Goal: Transaction & Acquisition: Purchase product/service

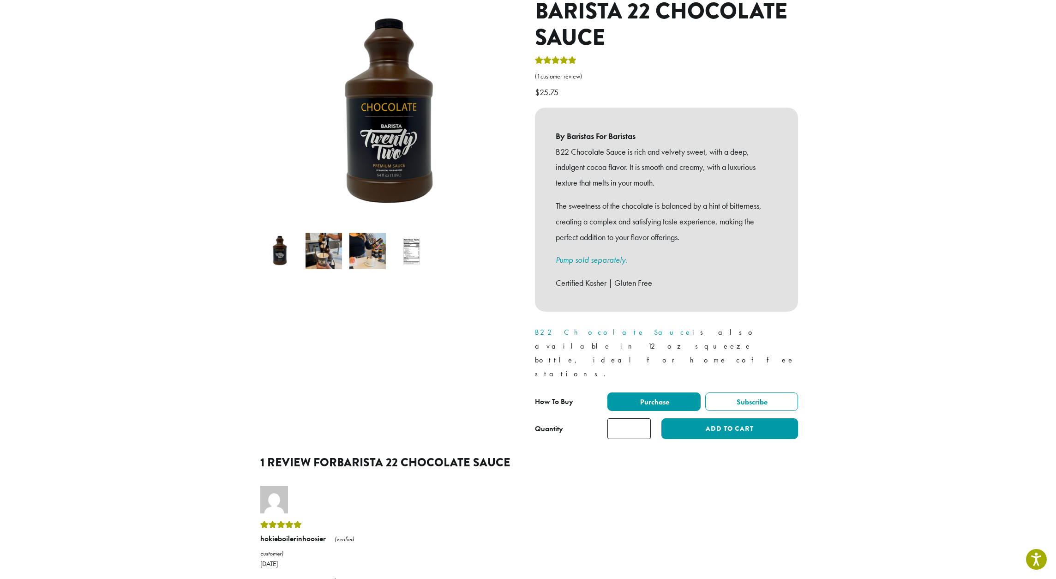
scroll to position [118, 0]
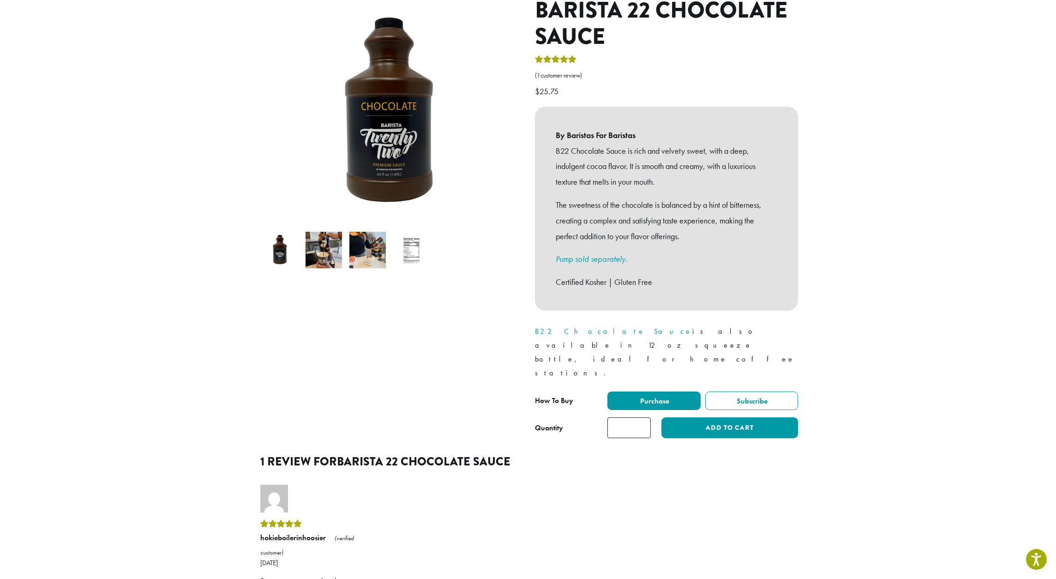
click at [413, 240] on img at bounding box center [411, 250] width 36 height 36
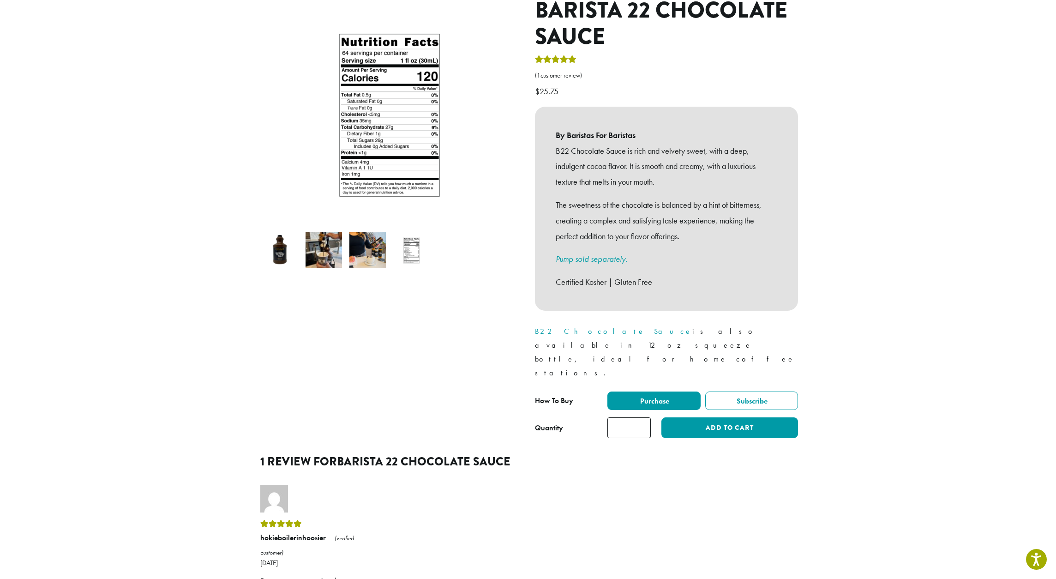
click at [331, 244] on img at bounding box center [324, 250] width 36 height 36
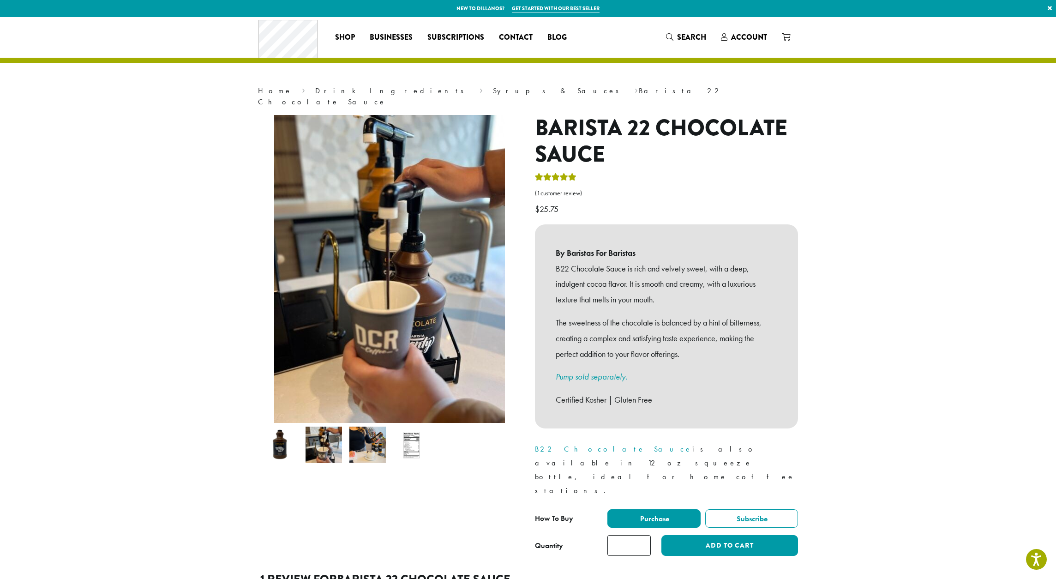
scroll to position [0, 0]
click at [281, 440] on img at bounding box center [280, 445] width 36 height 36
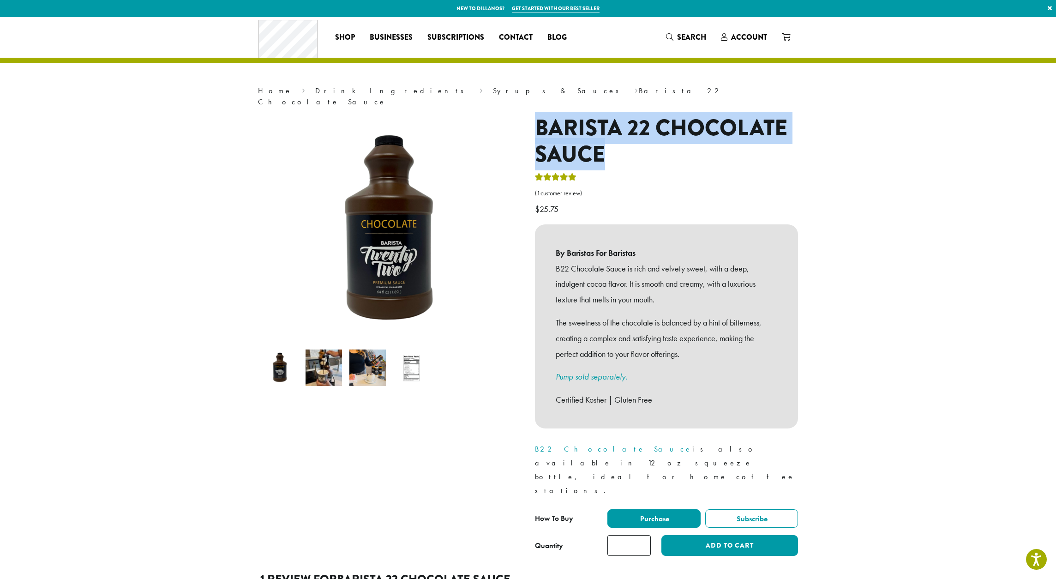
drag, startPoint x: 537, startPoint y: 114, endPoint x: 602, endPoint y: 133, distance: 67.9
click at [602, 133] on h1 "Barista 22 Chocolate Sauce" at bounding box center [666, 141] width 263 height 53
copy h1 "Barista 22 Chocolate Sauce"
click at [493, 90] on link "Syrups & Sauces" at bounding box center [559, 91] width 132 height 10
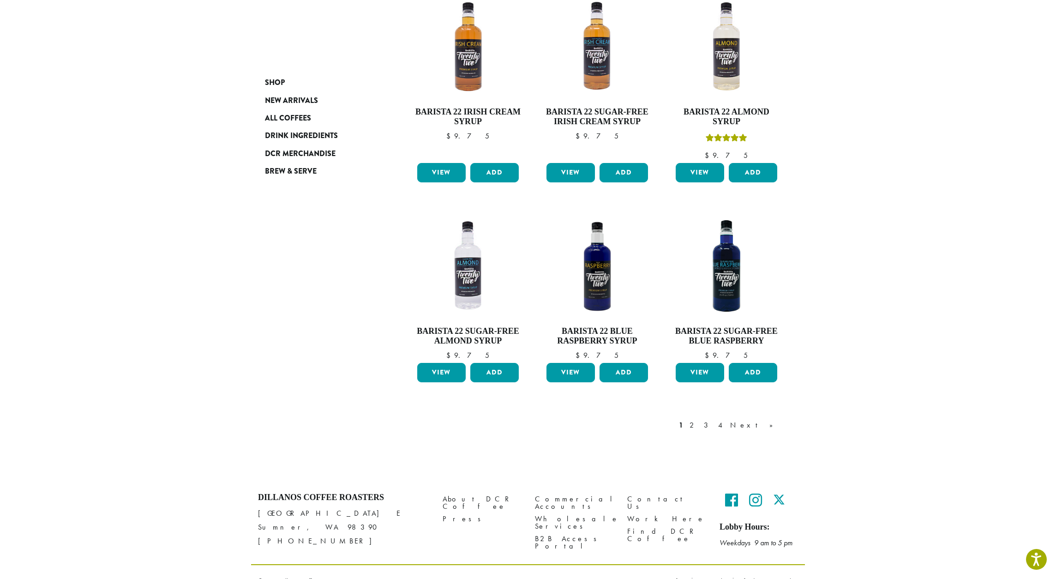
scroll to position [620, 0]
click at [699, 420] on link "2" at bounding box center [694, 425] width 12 height 11
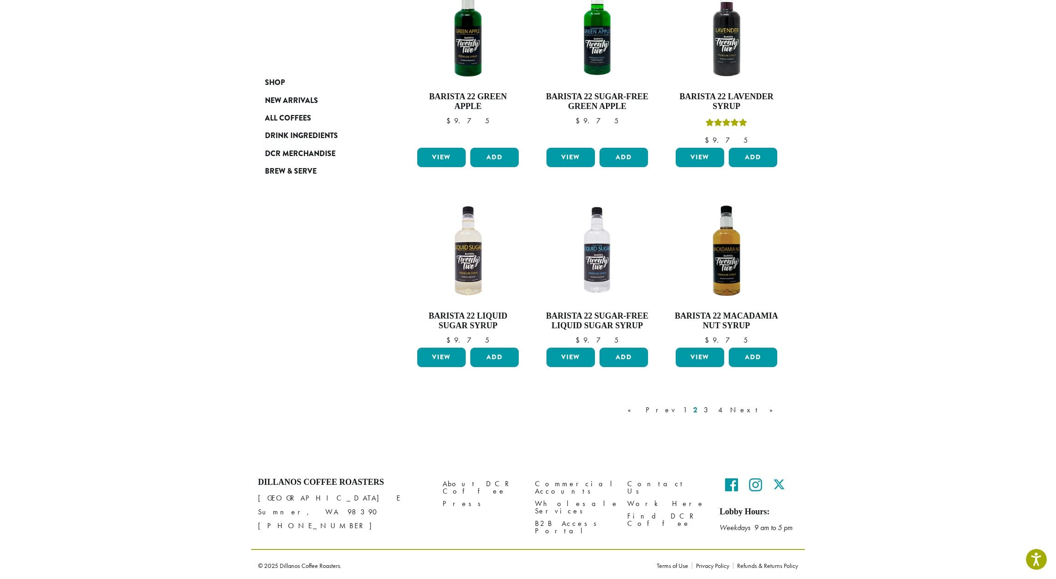
scroll to position [601, 0]
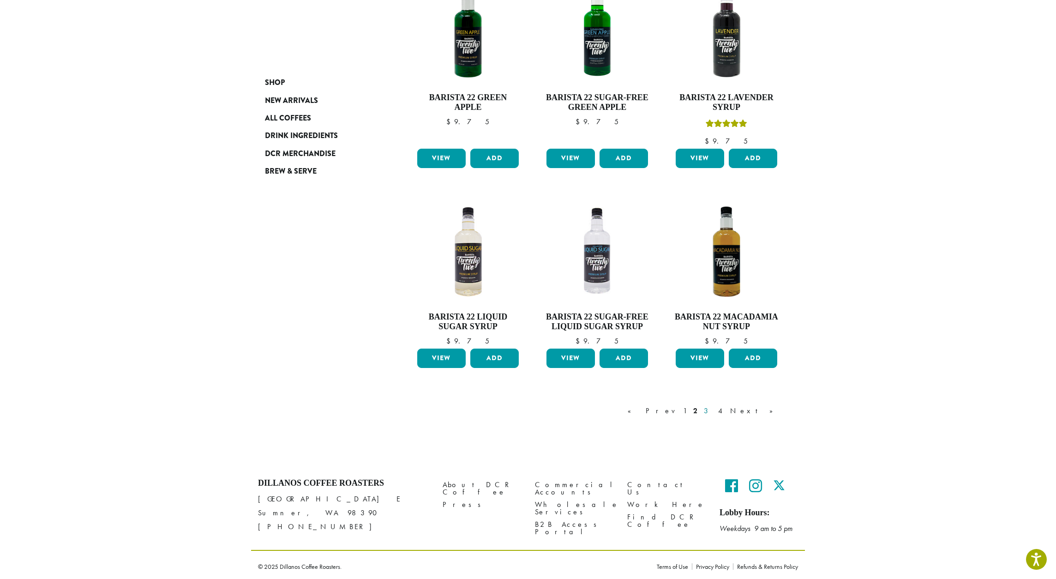
click at [714, 408] on link "3" at bounding box center [708, 410] width 12 height 11
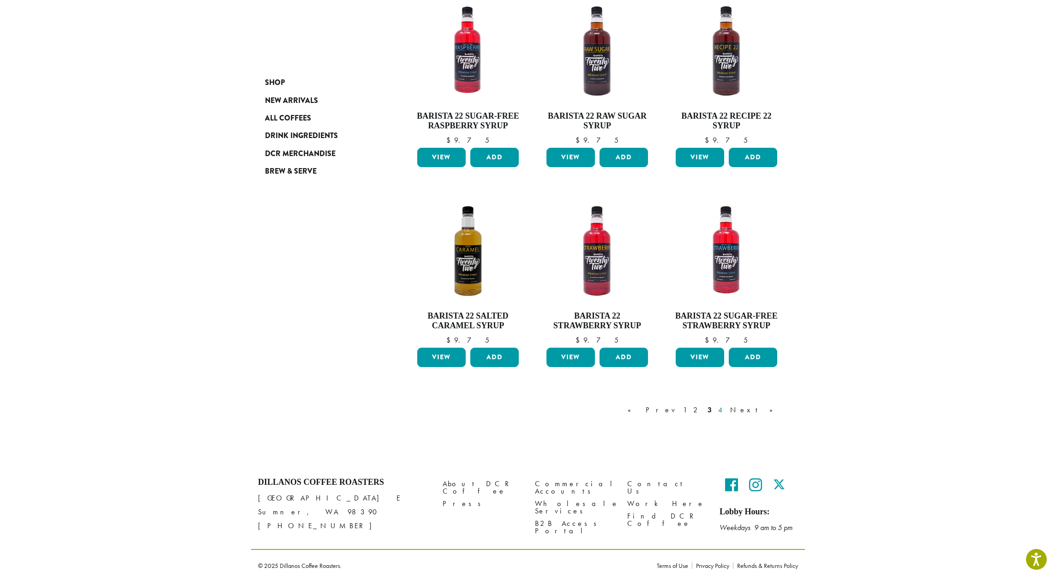
scroll to position [582, 0]
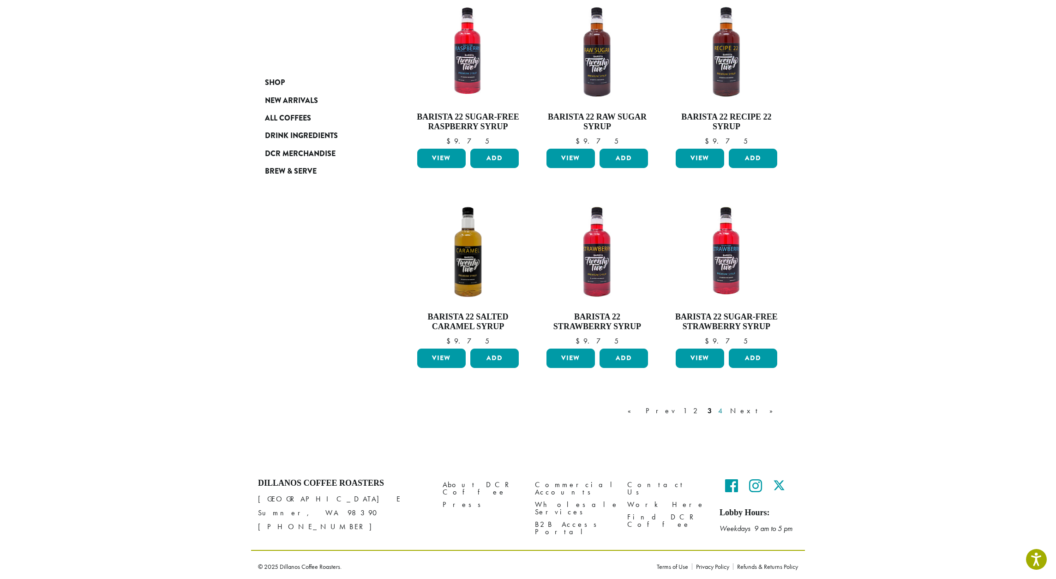
click at [726, 405] on link "4" at bounding box center [720, 410] width 9 height 11
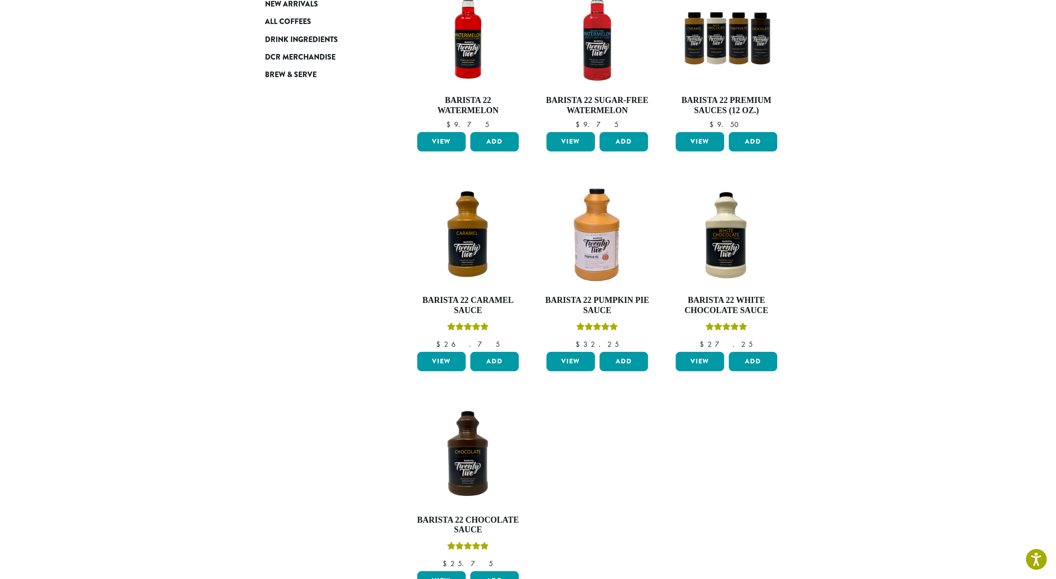
scroll to position [56, 0]
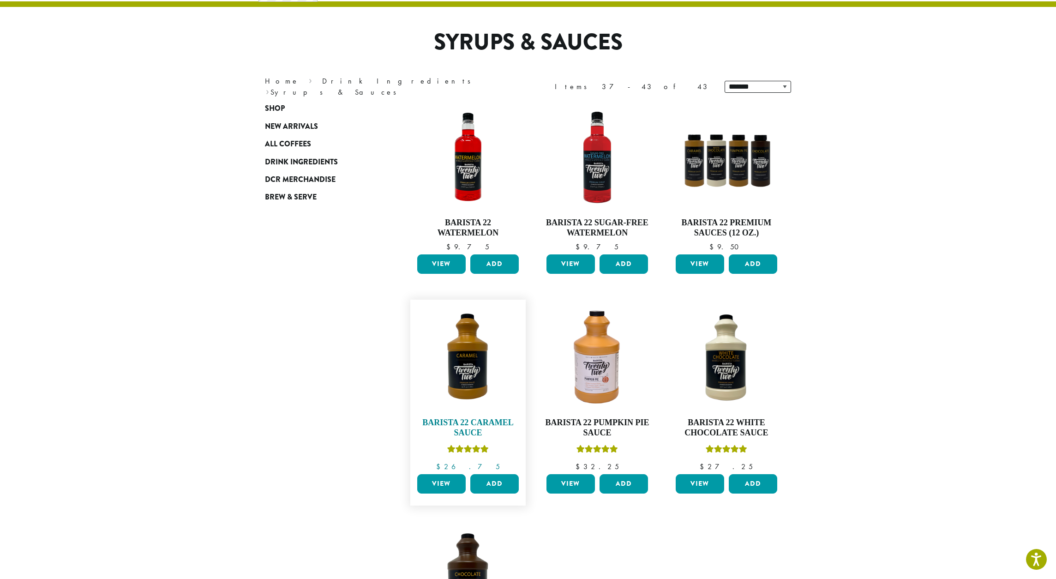
click at [479, 368] on img at bounding box center [468, 357] width 106 height 106
click at [735, 168] on img at bounding box center [726, 157] width 106 height 106
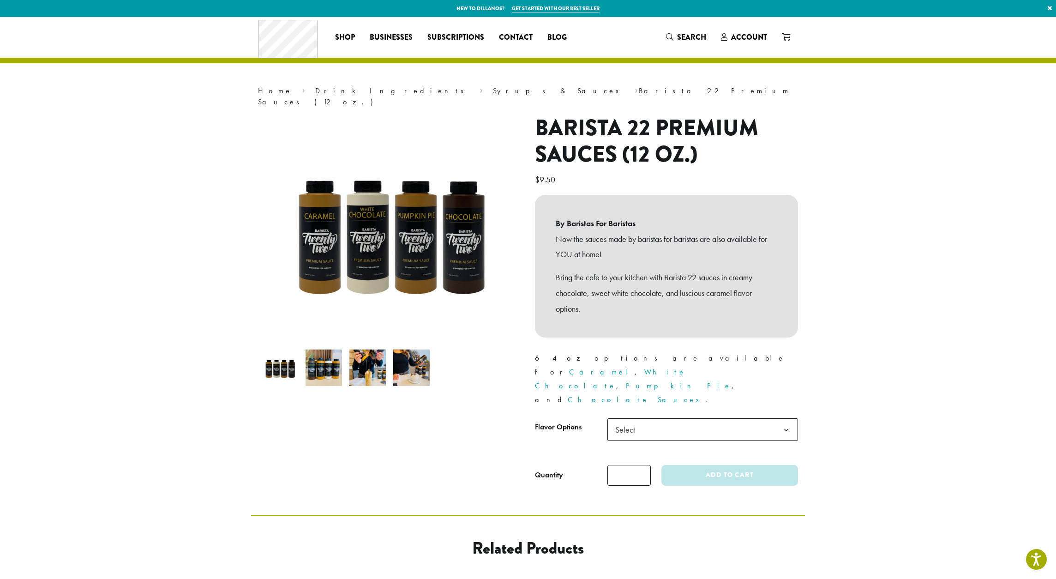
click at [366, 358] on img at bounding box center [367, 367] width 36 height 36
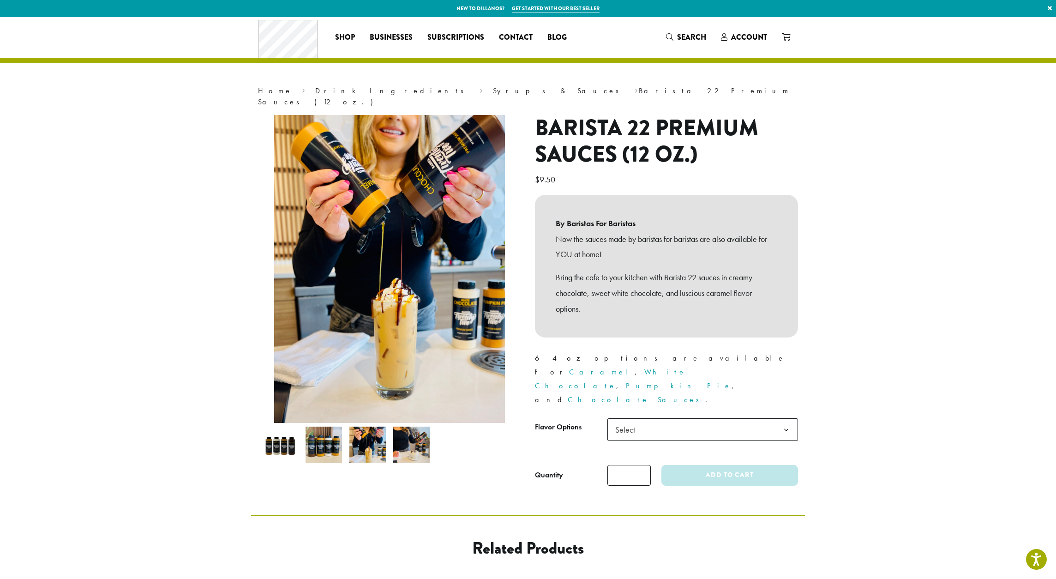
click at [420, 427] on img at bounding box center [411, 445] width 36 height 36
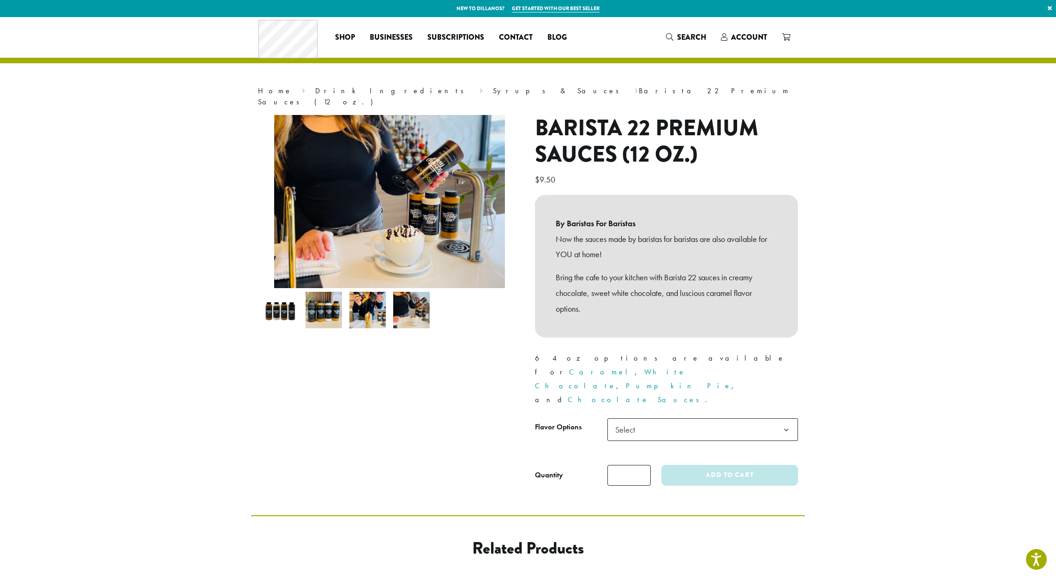
click at [185, 329] on section "**********" at bounding box center [528, 266] width 1056 height 498
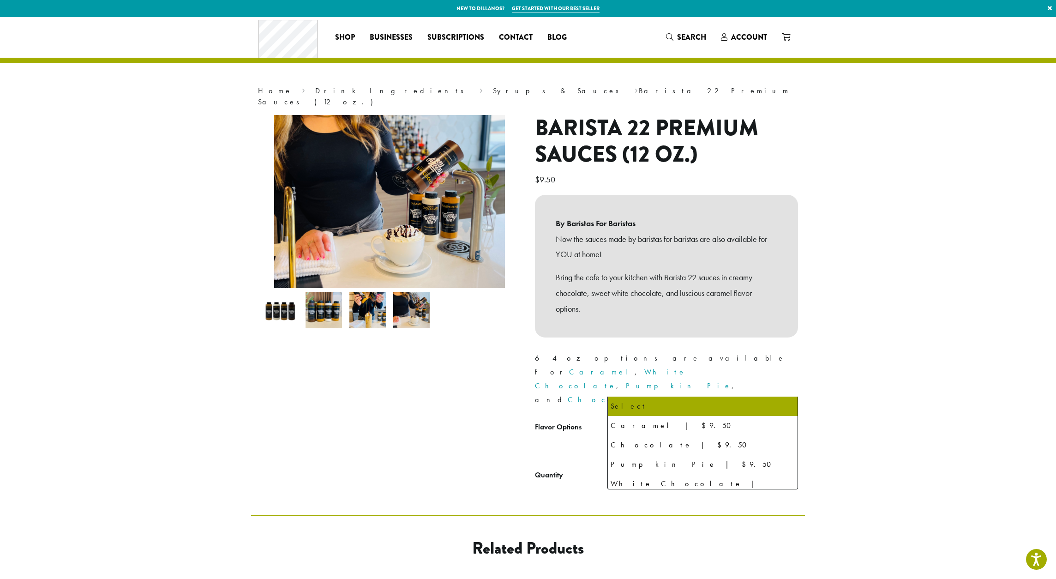
click at [694, 418] on span "Select" at bounding box center [702, 429] width 191 height 23
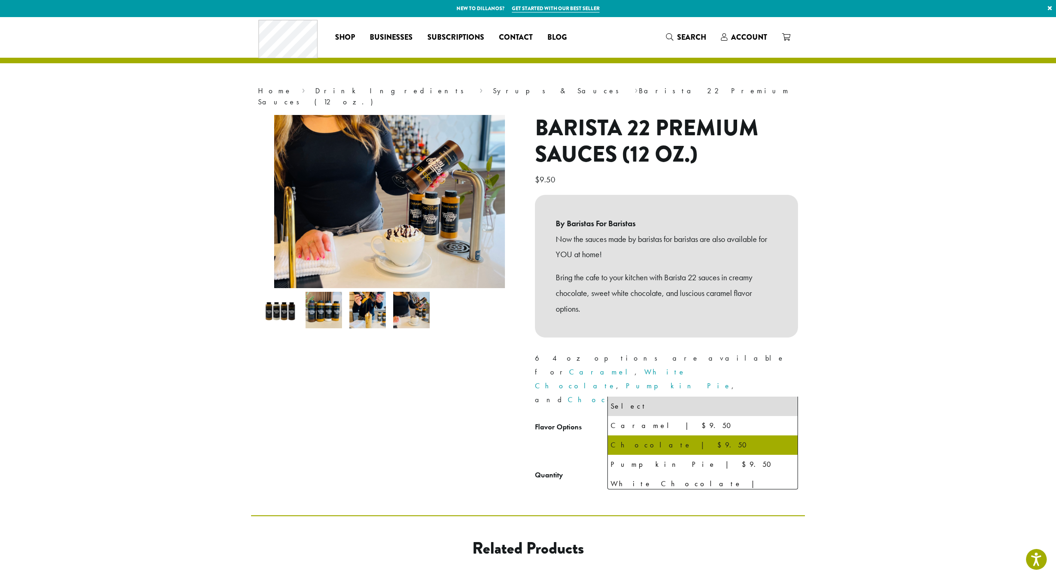
select select "*********"
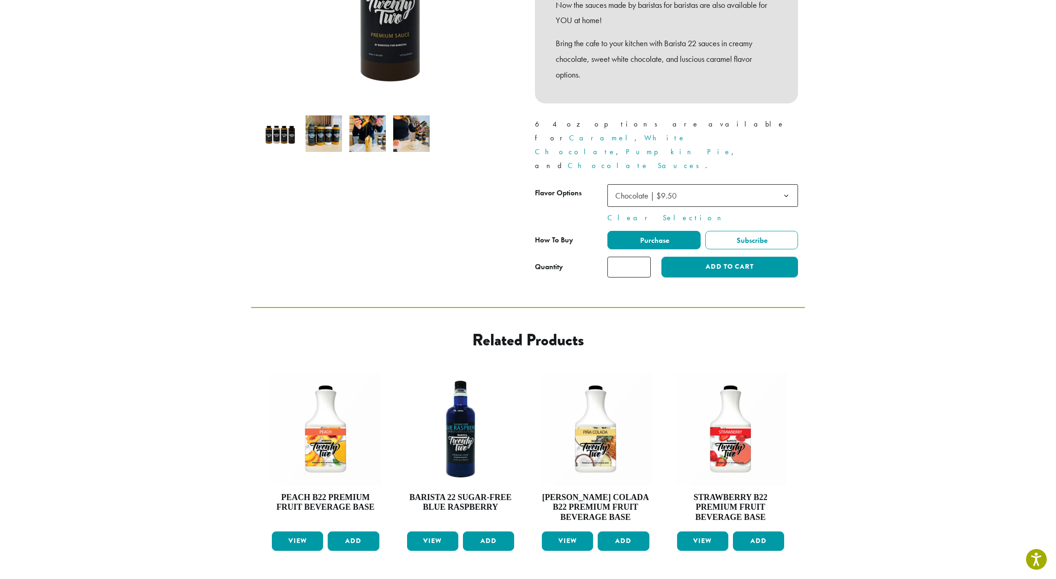
scroll to position [243, 0]
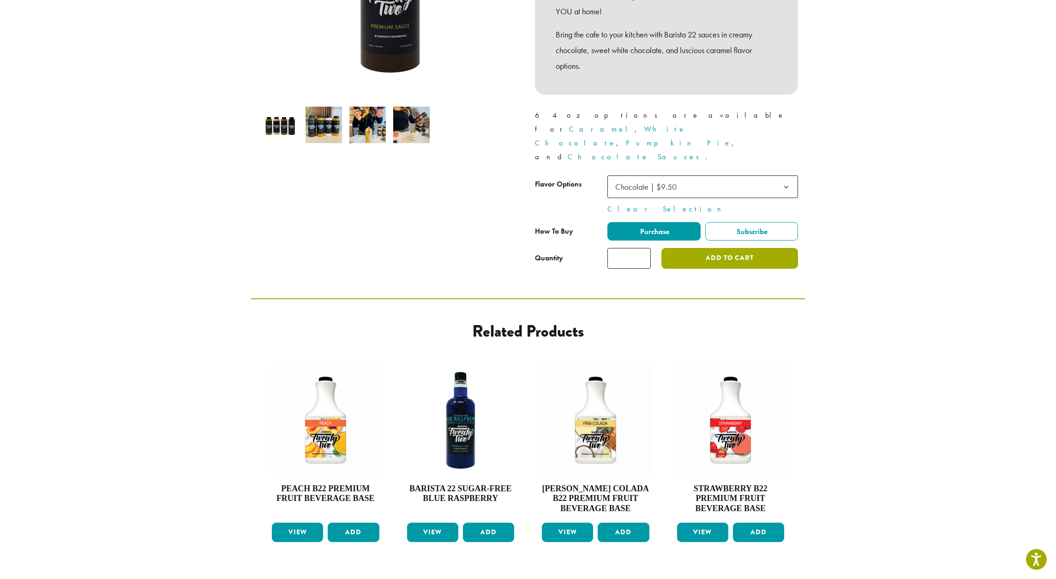
click at [740, 248] on button "Add to cart" at bounding box center [729, 258] width 137 height 21
